Goal: Task Accomplishment & Management: Manage account settings

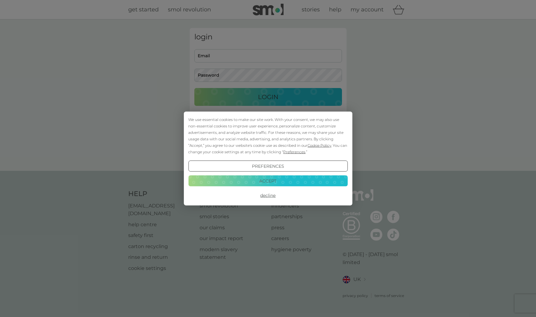
click at [265, 196] on button "Decline" at bounding box center [267, 195] width 159 height 11
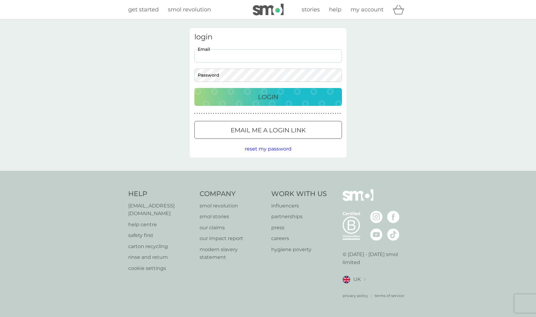
click at [241, 59] on input "Email" at bounding box center [268, 55] width 148 height 13
click at [239, 57] on input "Email" at bounding box center [268, 55] width 148 height 13
type input "defne.kansu2000@gmail.com"
click at [194, 88] on button "Login" at bounding box center [268, 97] width 148 height 18
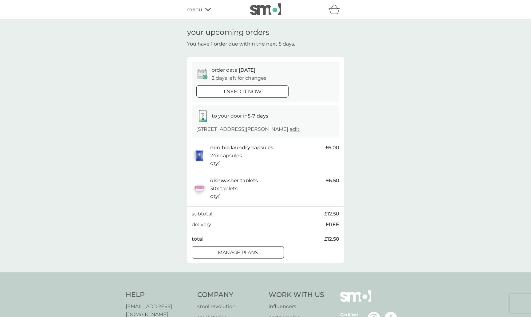
click at [242, 251] on div at bounding box center [238, 252] width 22 height 6
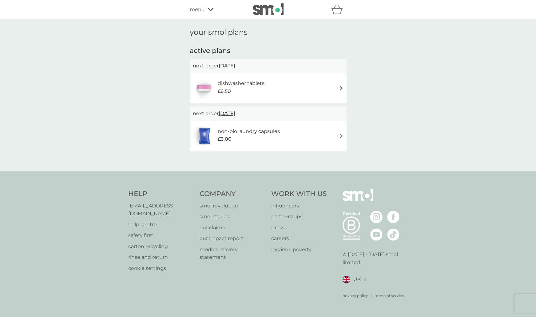
click at [325, 84] on div "dishwasher tablets £6.50" at bounding box center [268, 88] width 151 height 22
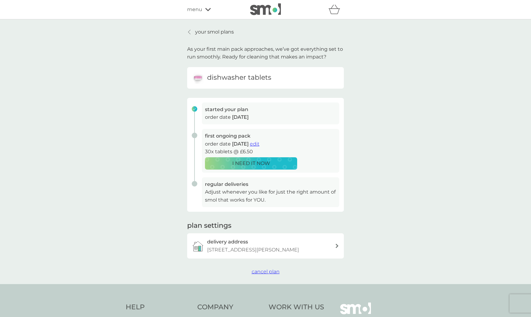
click at [368, 113] on div "your smol plans As your first main pack approaches, we’ve got everything set to…" at bounding box center [265, 151] width 531 height 264
click at [196, 6] on span "menu" at bounding box center [194, 10] width 15 height 8
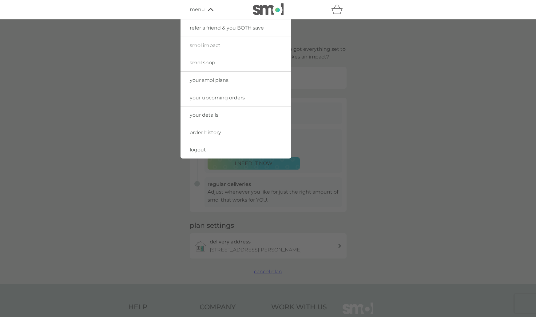
click at [216, 115] on span "your details" at bounding box center [204, 115] width 29 height 6
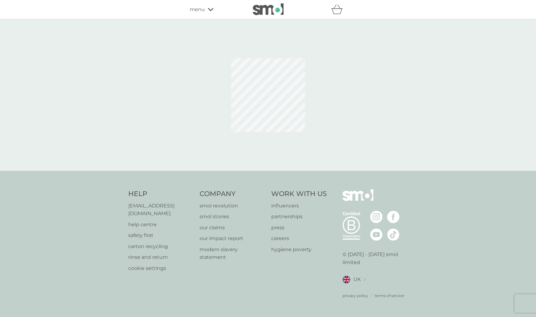
click at [212, 8] on icon at bounding box center [211, 10] width 6 height 4
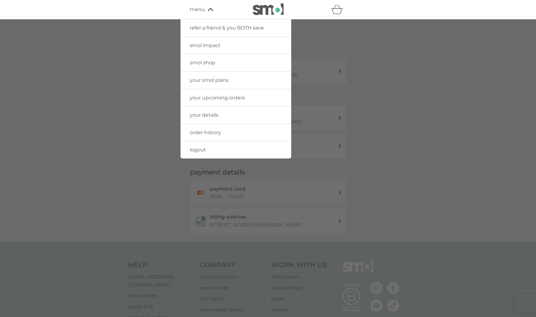
click at [212, 8] on icon at bounding box center [211, 10] width 6 height 4
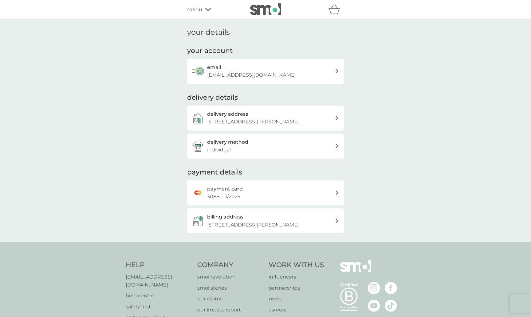
click at [210, 10] on icon at bounding box center [208, 10] width 6 height 4
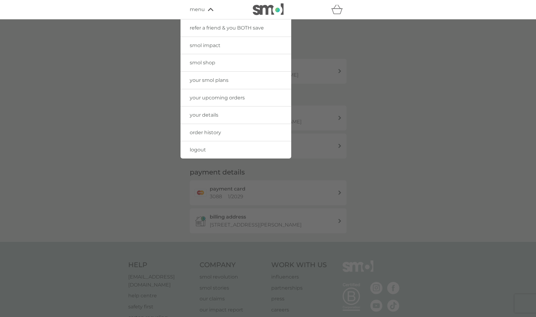
click at [220, 79] on span "your smol plans" at bounding box center [209, 80] width 39 height 6
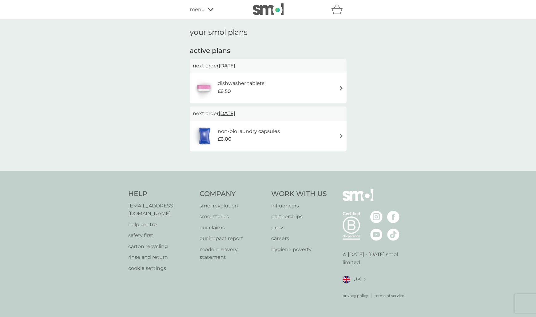
click at [334, 93] on div "dishwasher tablets £6.50" at bounding box center [268, 88] width 151 height 22
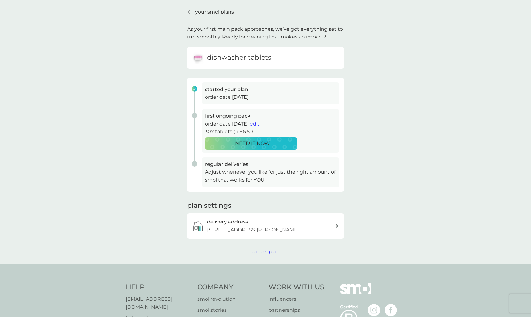
scroll to position [31, 0]
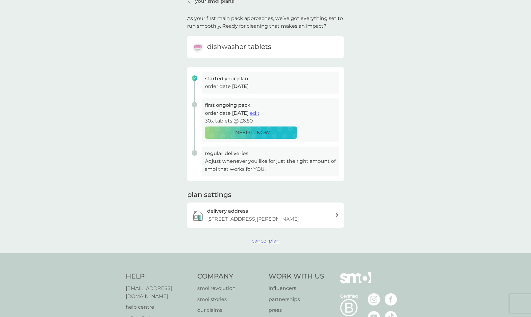
click at [263, 241] on span "cancel plan" at bounding box center [266, 241] width 28 height 6
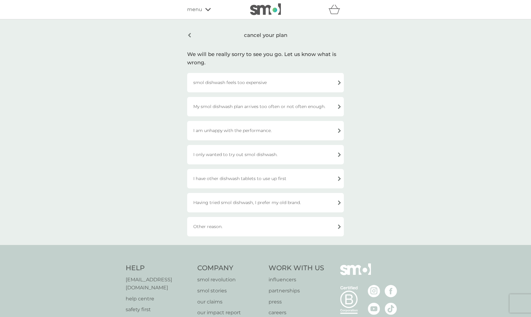
click at [293, 78] on div "smol dishwash feels too expensive" at bounding box center [265, 82] width 157 height 19
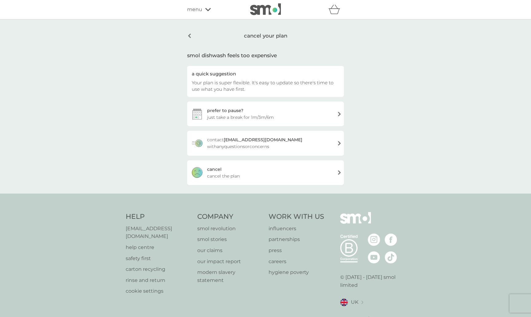
click at [268, 169] on div "cancel cancel the plan" at bounding box center [265, 172] width 157 height 25
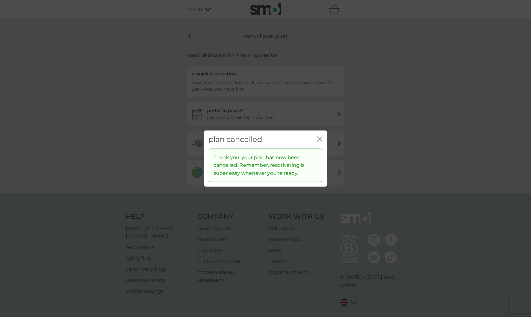
click at [319, 138] on icon "close" at bounding box center [320, 139] width 6 height 6
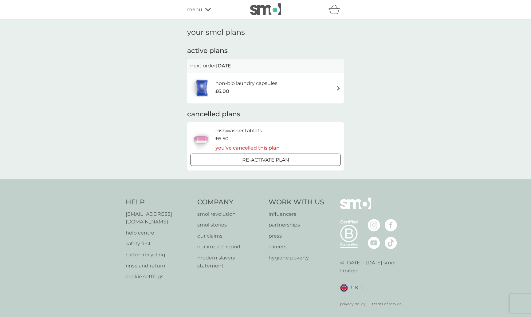
click at [314, 84] on div "non-bio laundry capsules £6.00" at bounding box center [265, 88] width 151 height 22
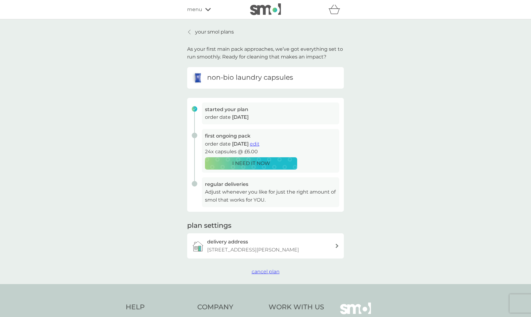
click at [270, 272] on span "cancel plan" at bounding box center [266, 271] width 28 height 6
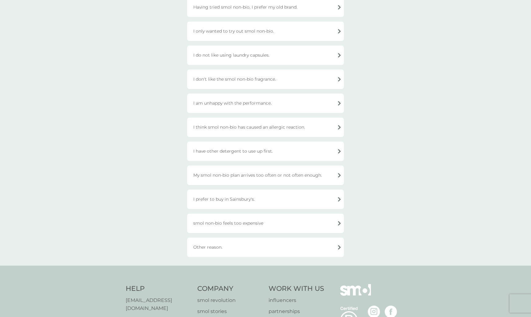
scroll to position [61, 0]
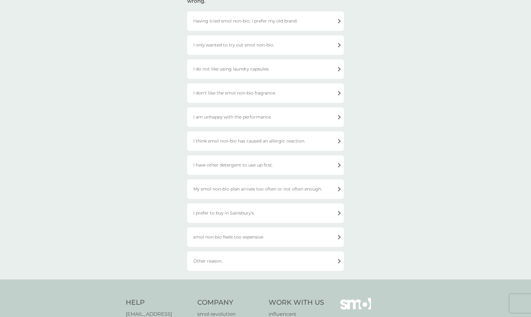
click at [270, 239] on div "smol non-bio feels too expensive" at bounding box center [265, 236] width 157 height 19
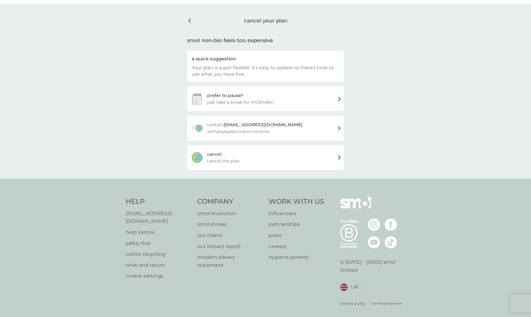
click at [258, 159] on div "cancel cancel the plan" at bounding box center [265, 157] width 157 height 25
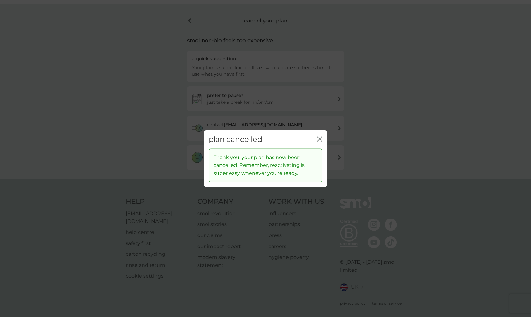
click at [318, 139] on icon "close" at bounding box center [320, 139] width 6 height 6
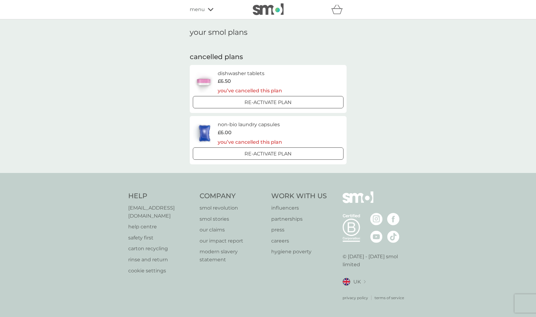
click at [213, 10] on div "menu" at bounding box center [216, 10] width 52 height 8
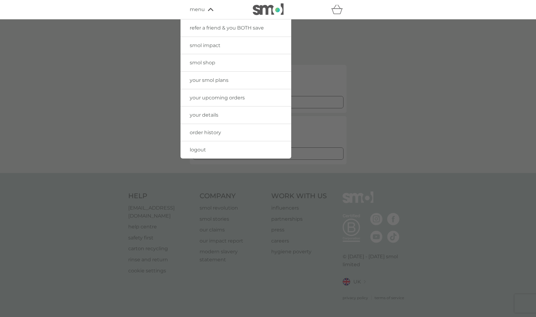
click at [209, 115] on span "your details" at bounding box center [204, 115] width 29 height 6
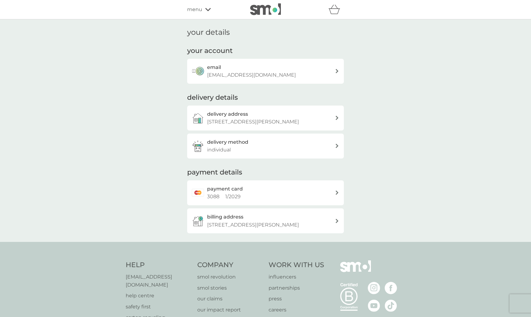
click at [248, 74] on p "defne.kansu2000@gmail.com" at bounding box center [251, 75] width 89 height 8
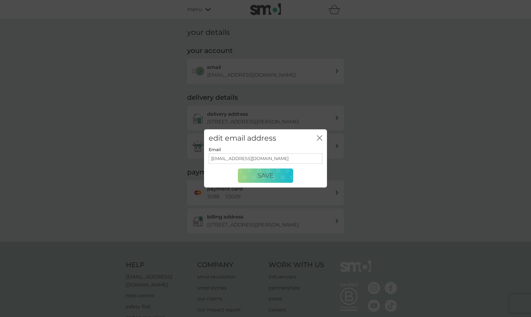
click at [315, 137] on div "edit email address close" at bounding box center [265, 138] width 123 height 18
